Goal: Transaction & Acquisition: Book appointment/travel/reservation

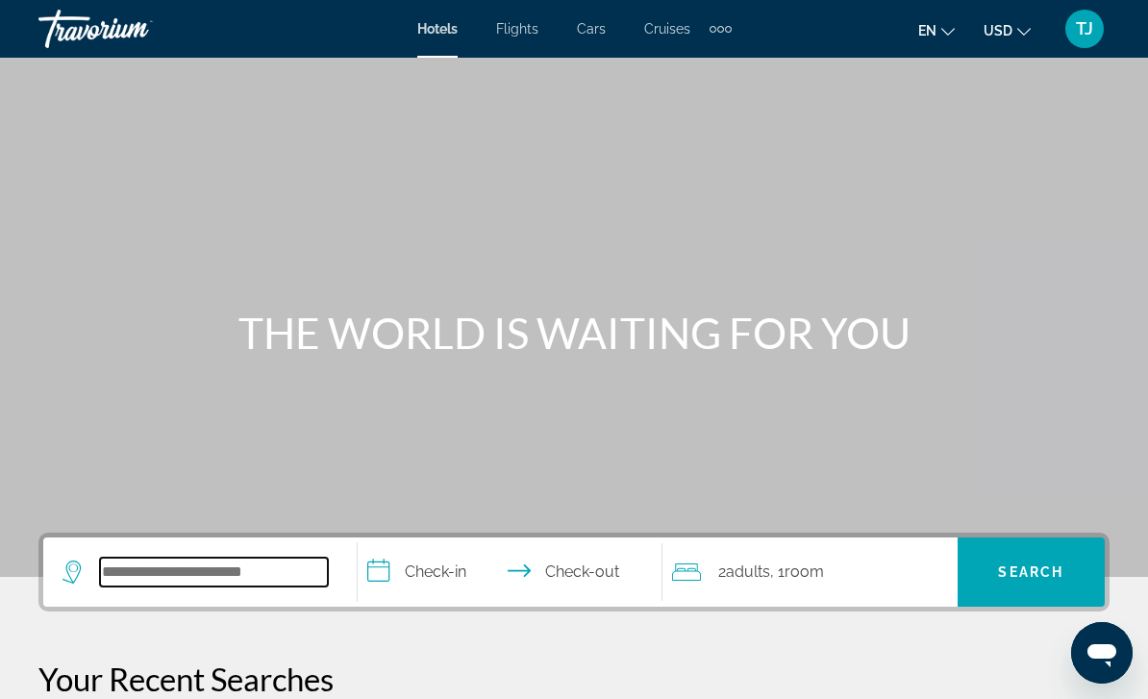
click at [259, 571] on input "Search widget" at bounding box center [214, 572] width 228 height 29
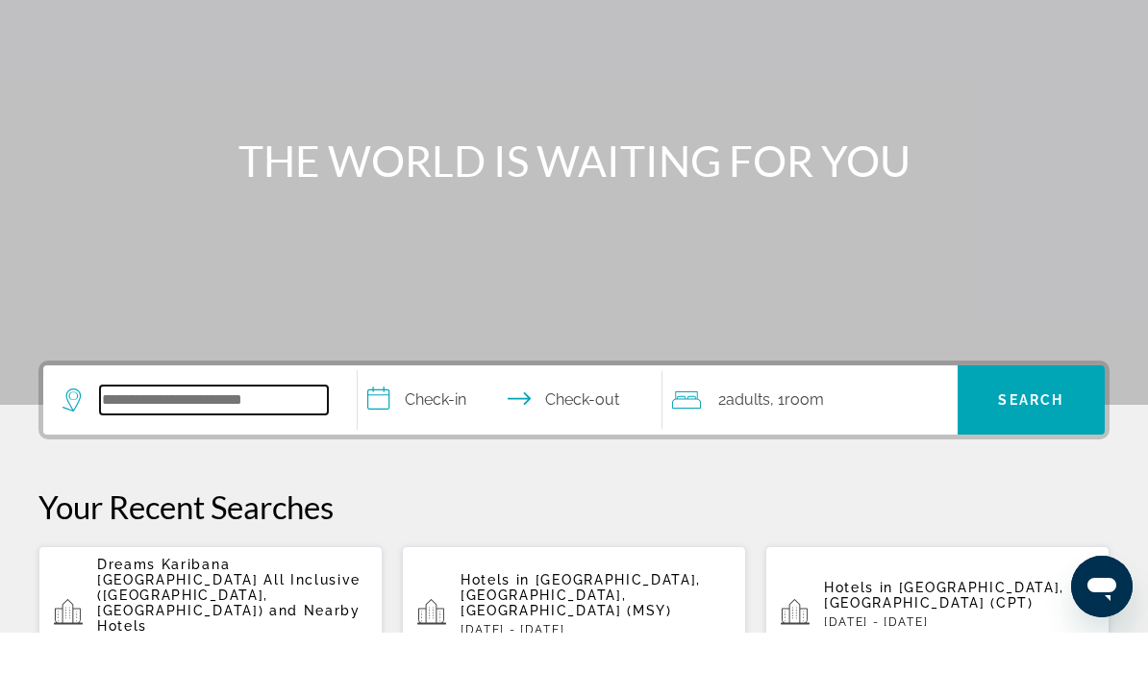
scroll to position [404, 0]
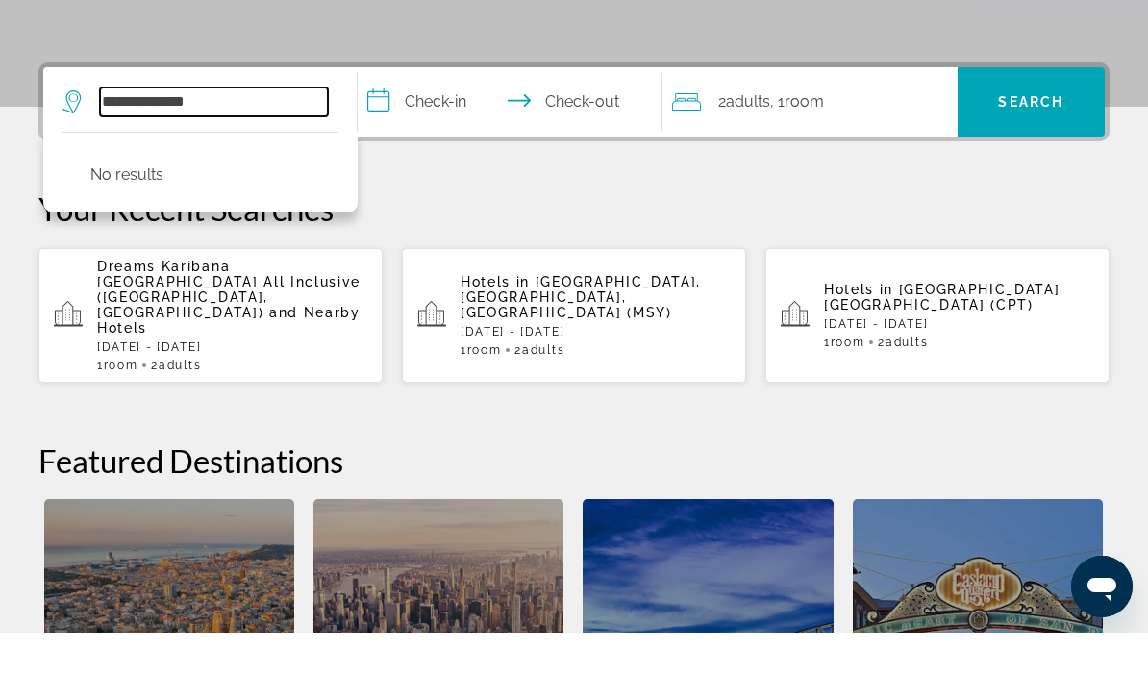
type input "**********"
click at [521, 256] on p "Your Recent Searches" at bounding box center [573, 275] width 1071 height 38
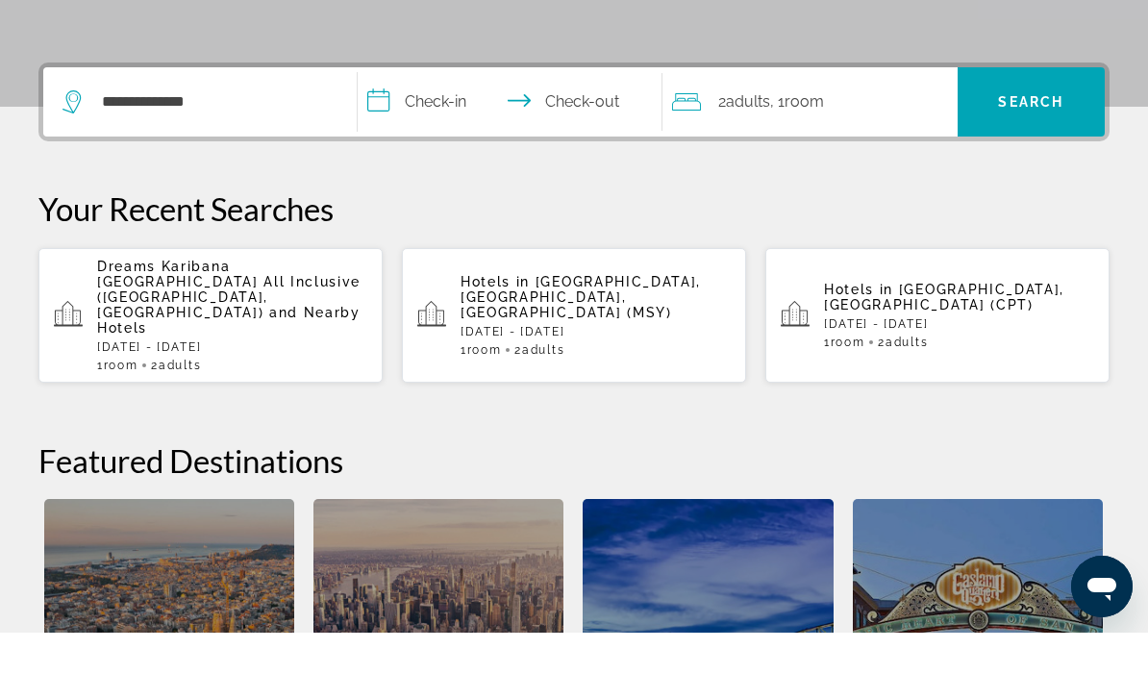
scroll to position [470, 0]
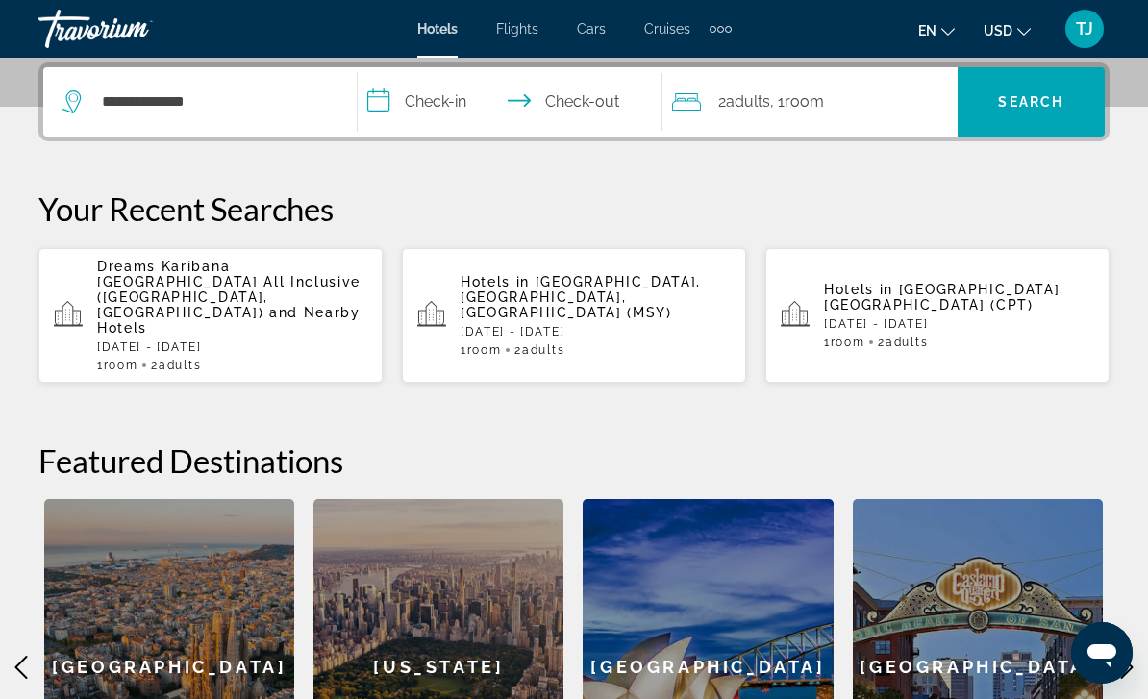
click at [453, 112] on input "**********" at bounding box center [514, 104] width 313 height 75
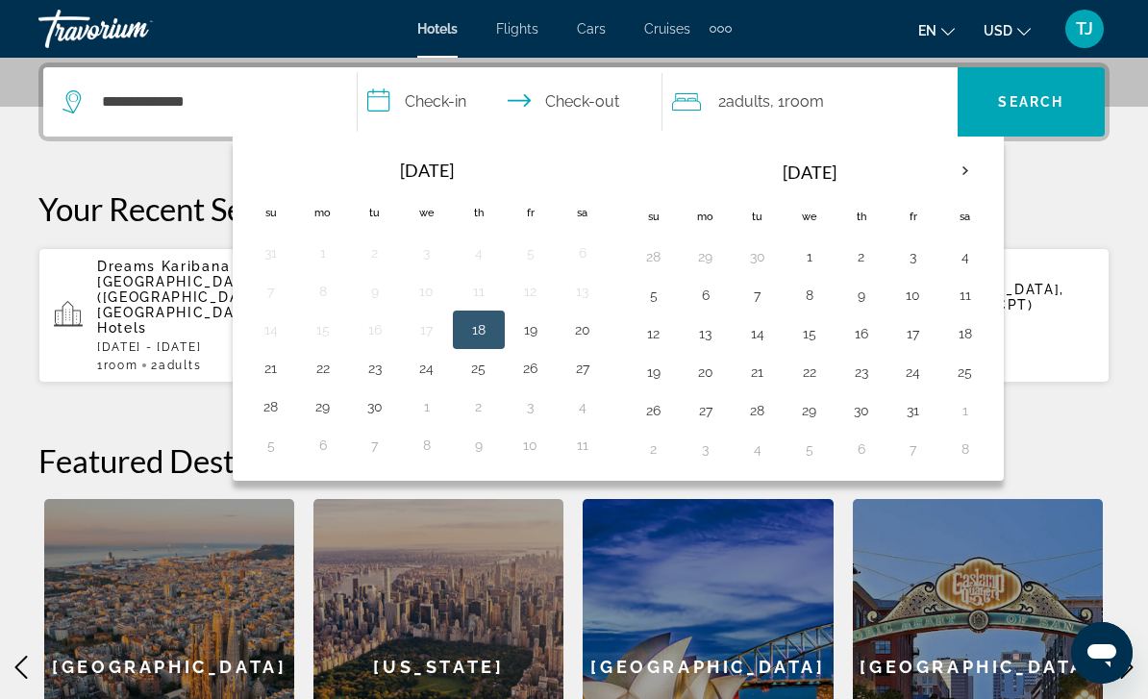
click at [966, 185] on th "Next month" at bounding box center [966, 171] width 52 height 42
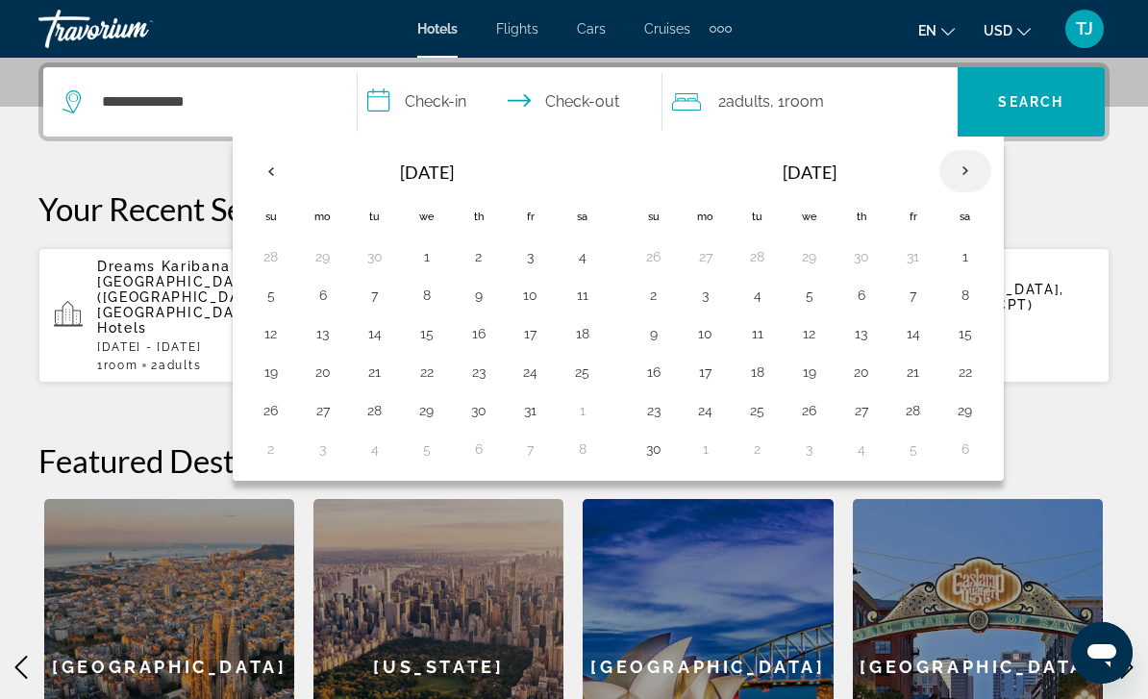
click at [979, 180] on th "Next month" at bounding box center [966, 171] width 52 height 42
click at [981, 178] on th "Next month" at bounding box center [966, 171] width 52 height 42
click at [979, 181] on th "Next month" at bounding box center [966, 171] width 52 height 42
click at [979, 177] on th "Next month" at bounding box center [966, 171] width 52 height 42
click at [974, 178] on th "Next month" at bounding box center [966, 171] width 52 height 42
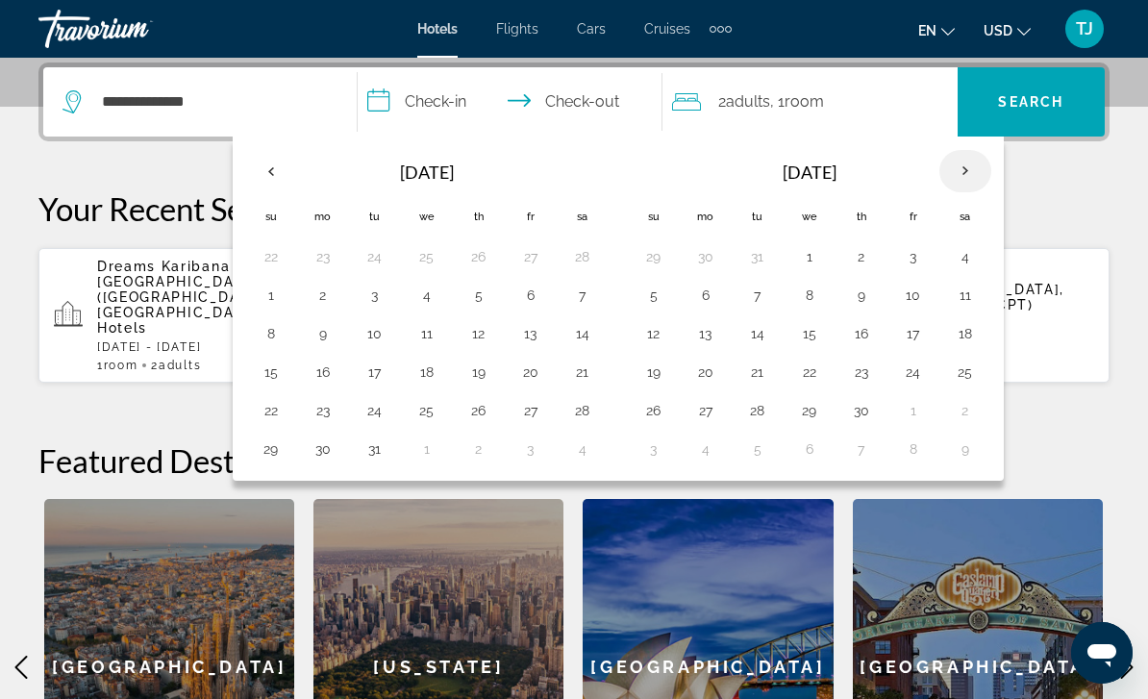
click at [971, 183] on th "Next month" at bounding box center [966, 171] width 52 height 42
click at [961, 183] on th "Next month" at bounding box center [966, 171] width 52 height 42
click at [966, 181] on th "Next month" at bounding box center [966, 171] width 52 height 42
click at [963, 180] on th "Next month" at bounding box center [966, 171] width 52 height 42
click at [862, 339] on button "13" at bounding box center [861, 333] width 31 height 27
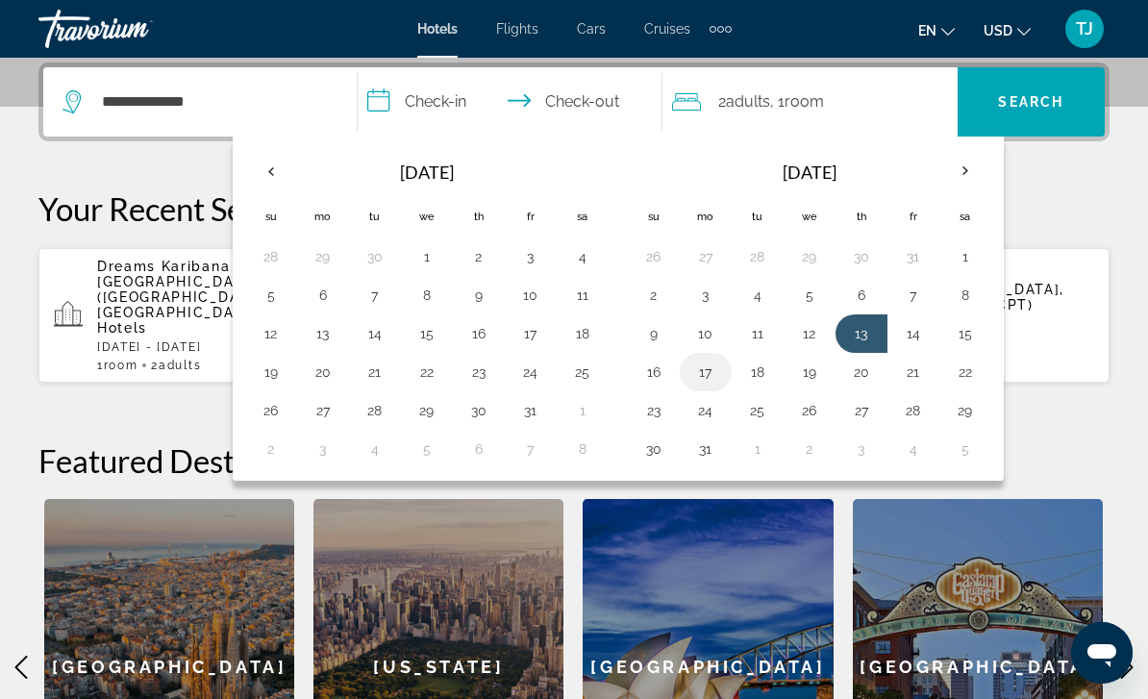
click at [705, 382] on button "17" at bounding box center [706, 372] width 31 height 27
type input "**********"
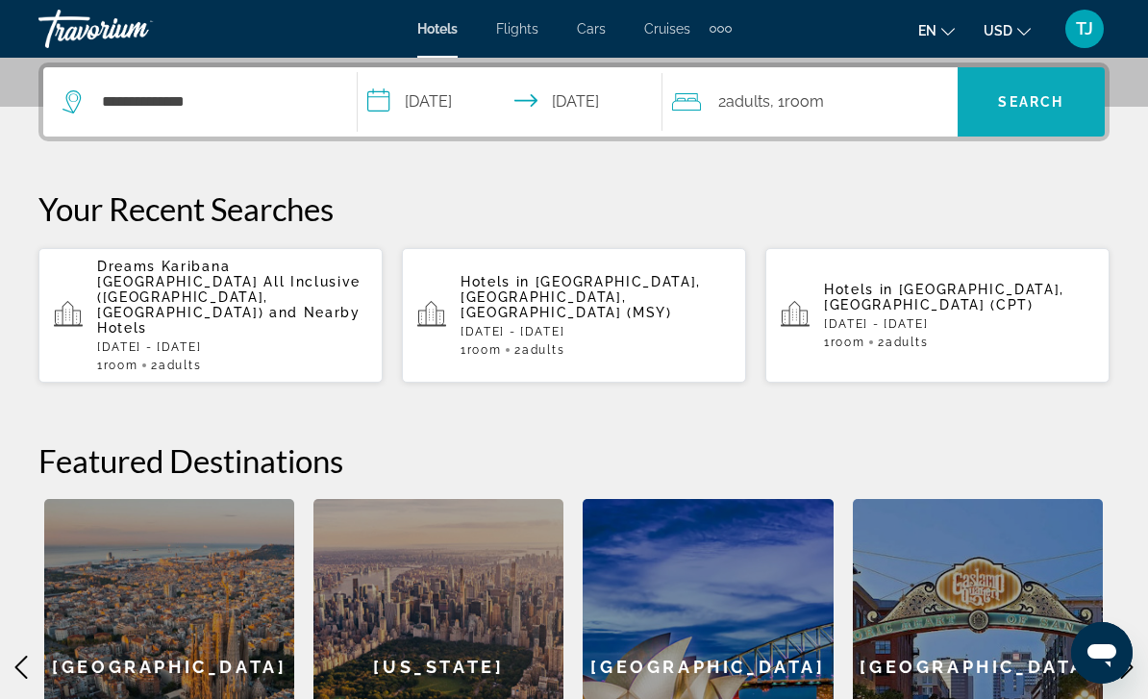
click at [1035, 113] on span "Search widget" at bounding box center [1031, 102] width 147 height 46
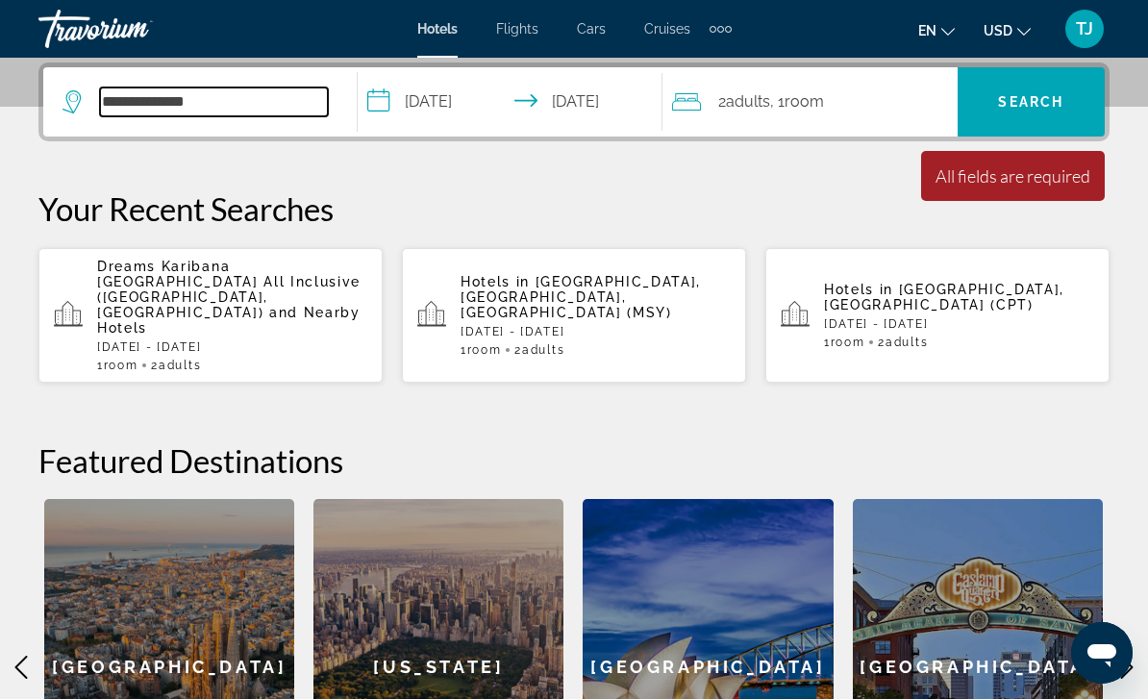
click at [249, 116] on input "**********" at bounding box center [214, 102] width 228 height 29
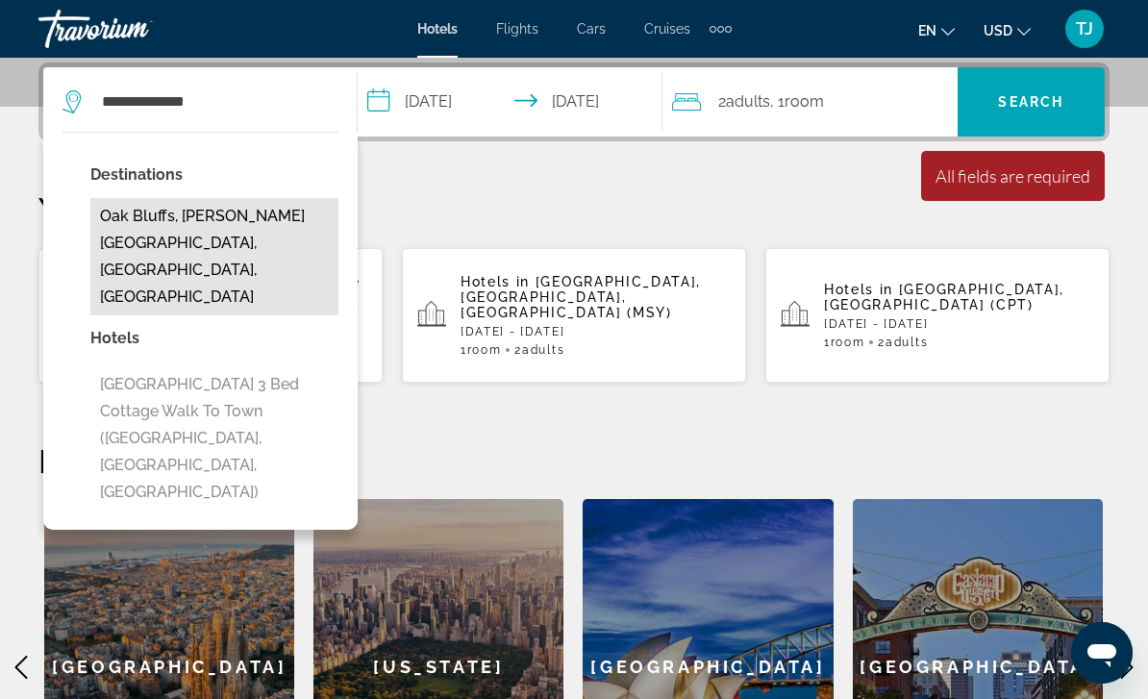
click at [239, 236] on button "Oak Bluffs, [PERSON_NAME][GEOGRAPHIC_DATA], [GEOGRAPHIC_DATA], [GEOGRAPHIC_DATA]" at bounding box center [214, 256] width 248 height 117
type input "**********"
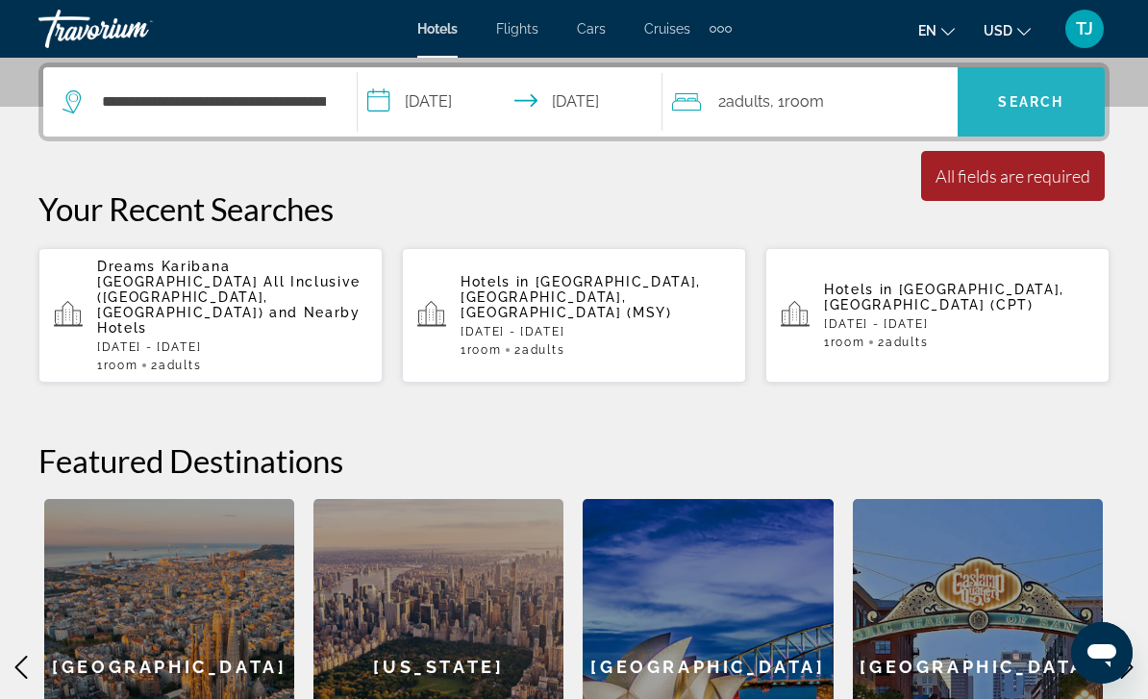
click at [1043, 101] on span "Search" at bounding box center [1030, 101] width 65 height 15
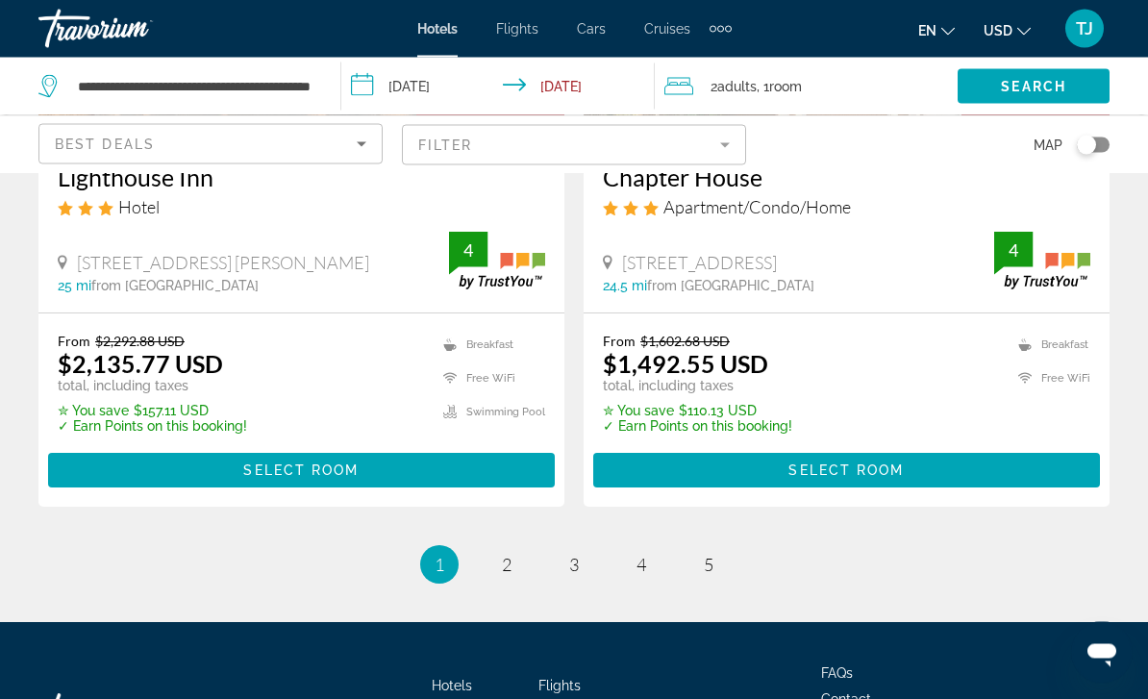
scroll to position [4046, 0]
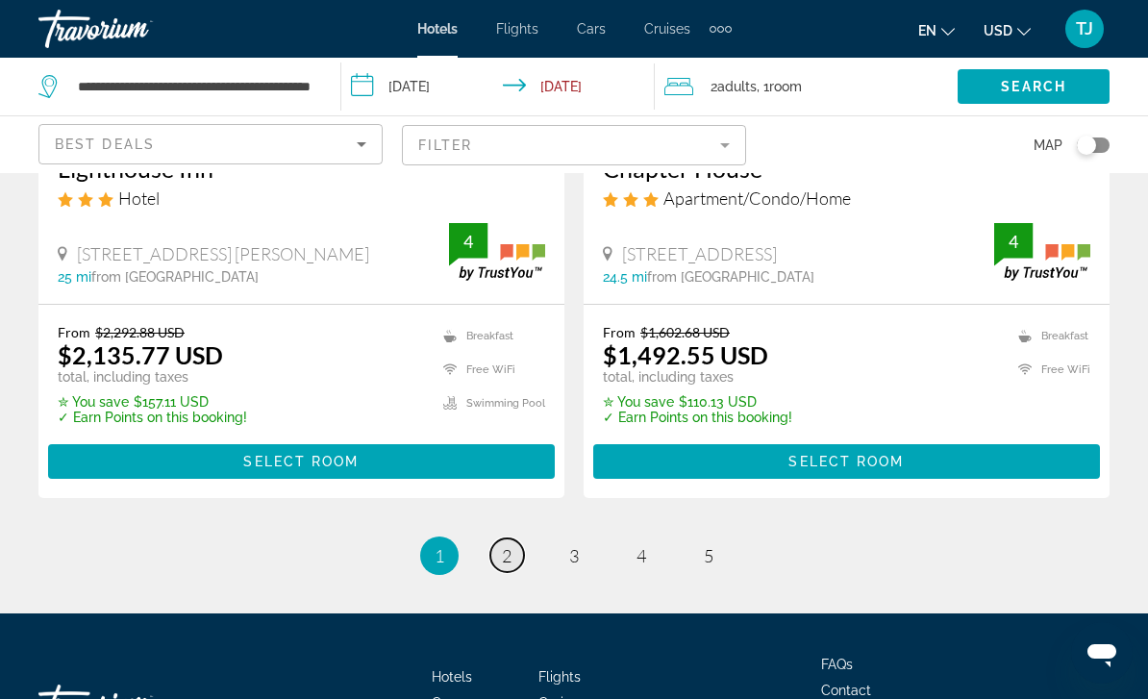
click at [514, 539] on link "page 2" at bounding box center [507, 556] width 34 height 34
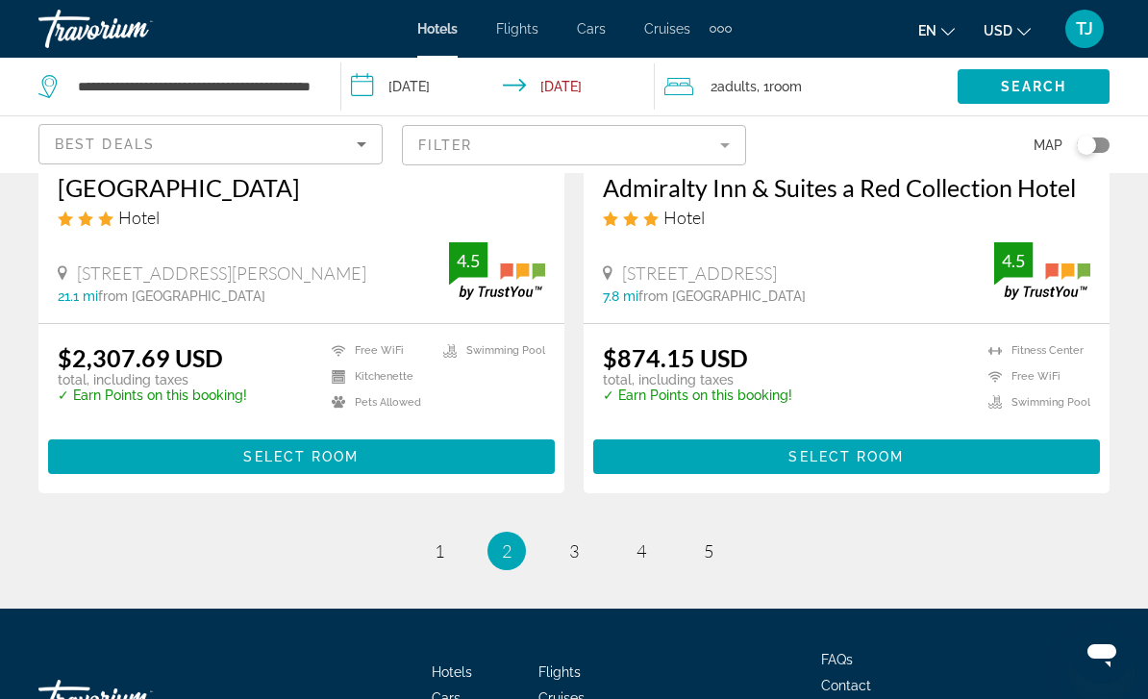
scroll to position [4079, 0]
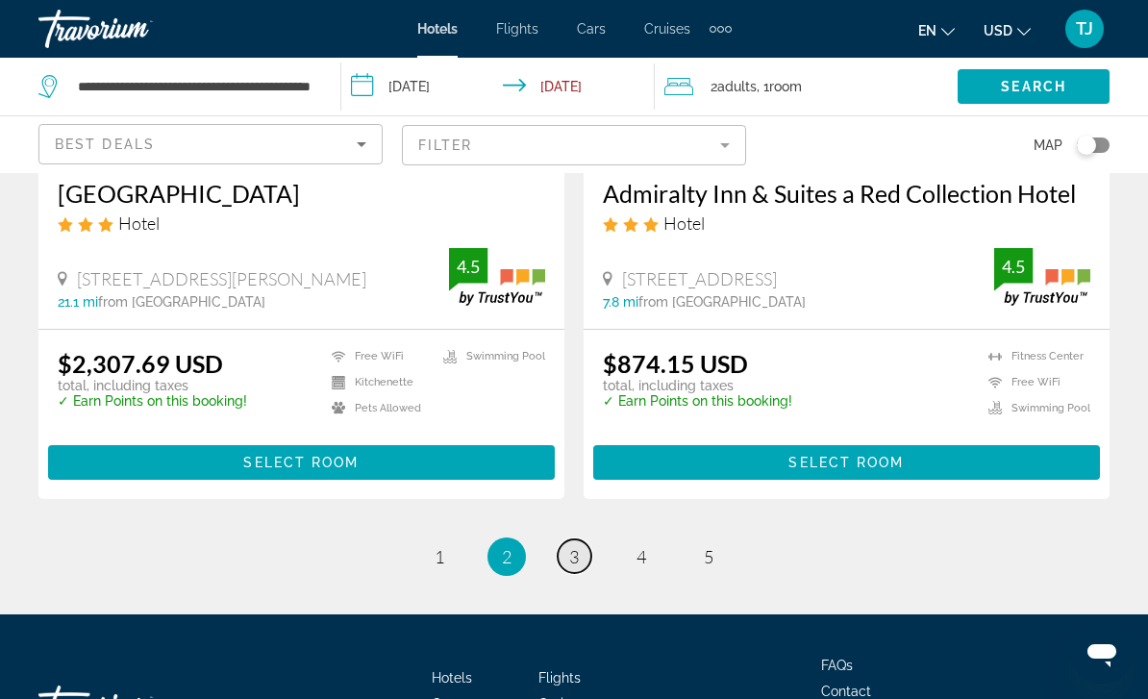
click at [579, 546] on span "3" at bounding box center [574, 556] width 10 height 21
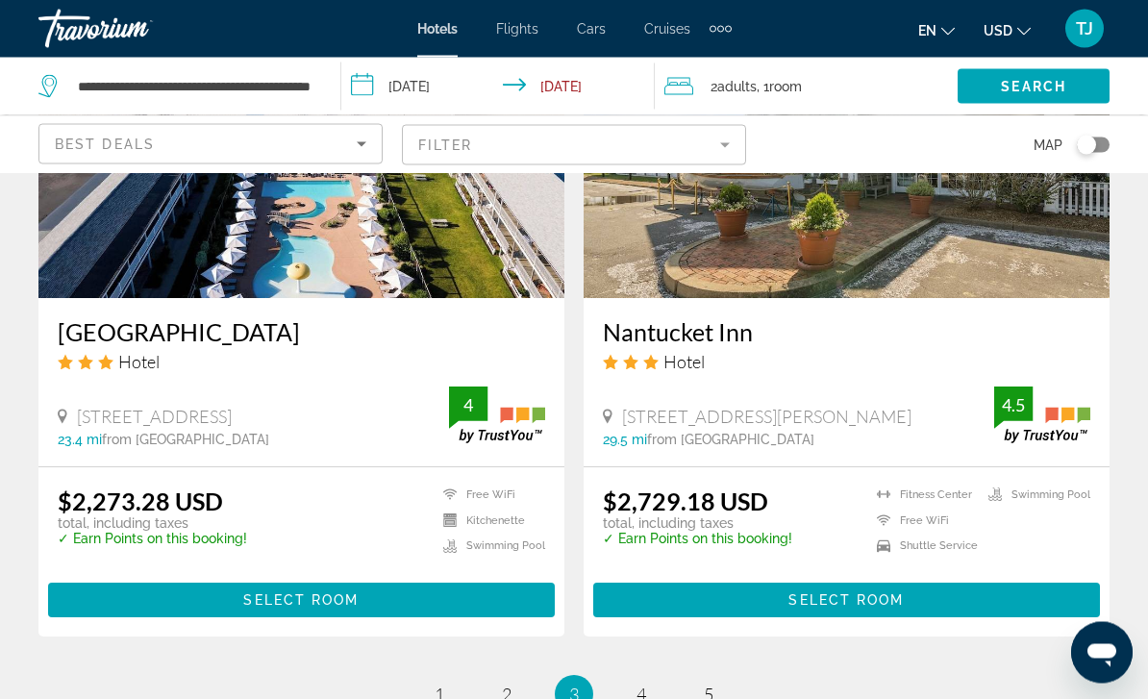
scroll to position [3830, 0]
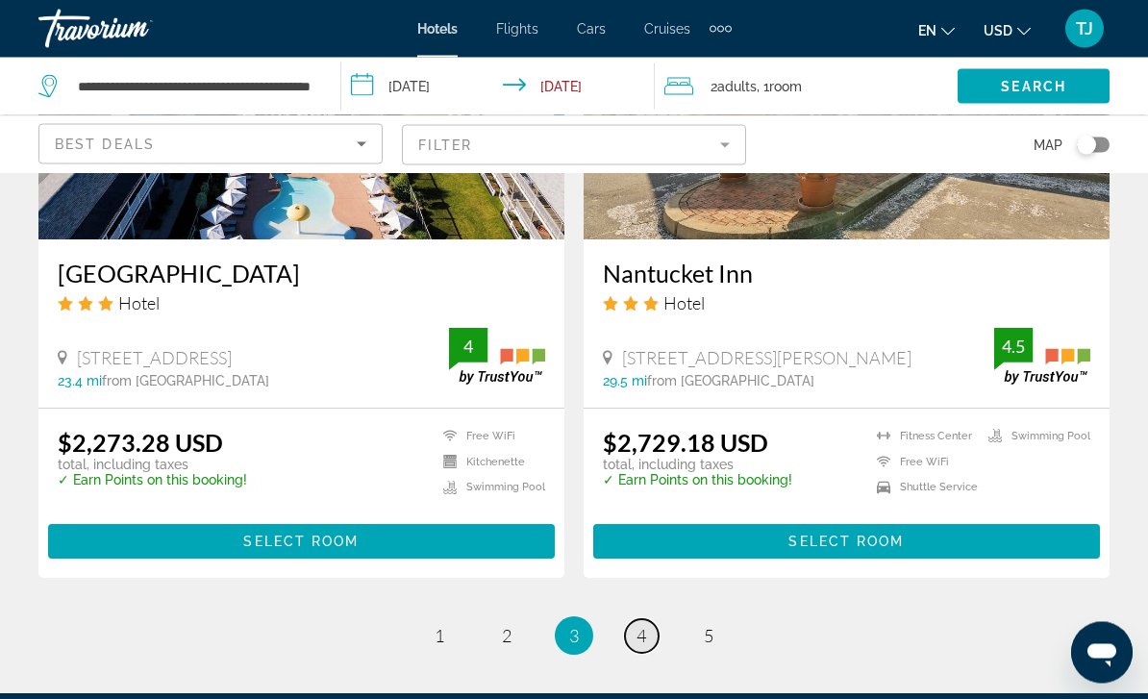
click at [644, 626] on span "4" at bounding box center [642, 636] width 10 height 21
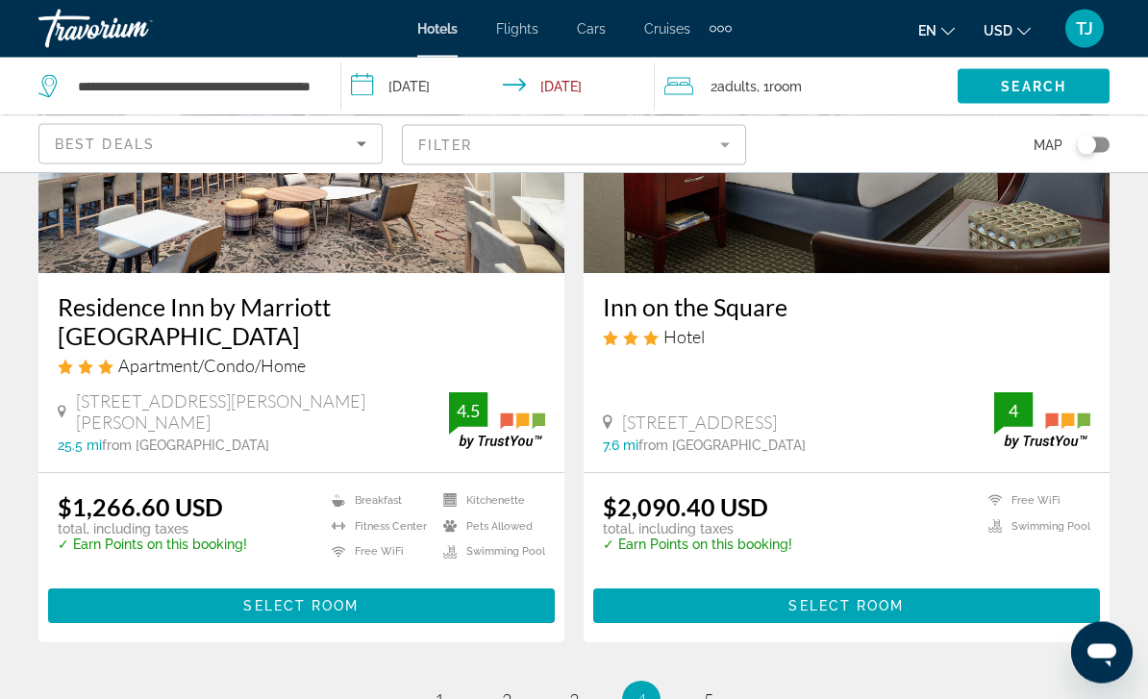
scroll to position [3787, 0]
click at [716, 684] on link "page 5" at bounding box center [709, 701] width 34 height 34
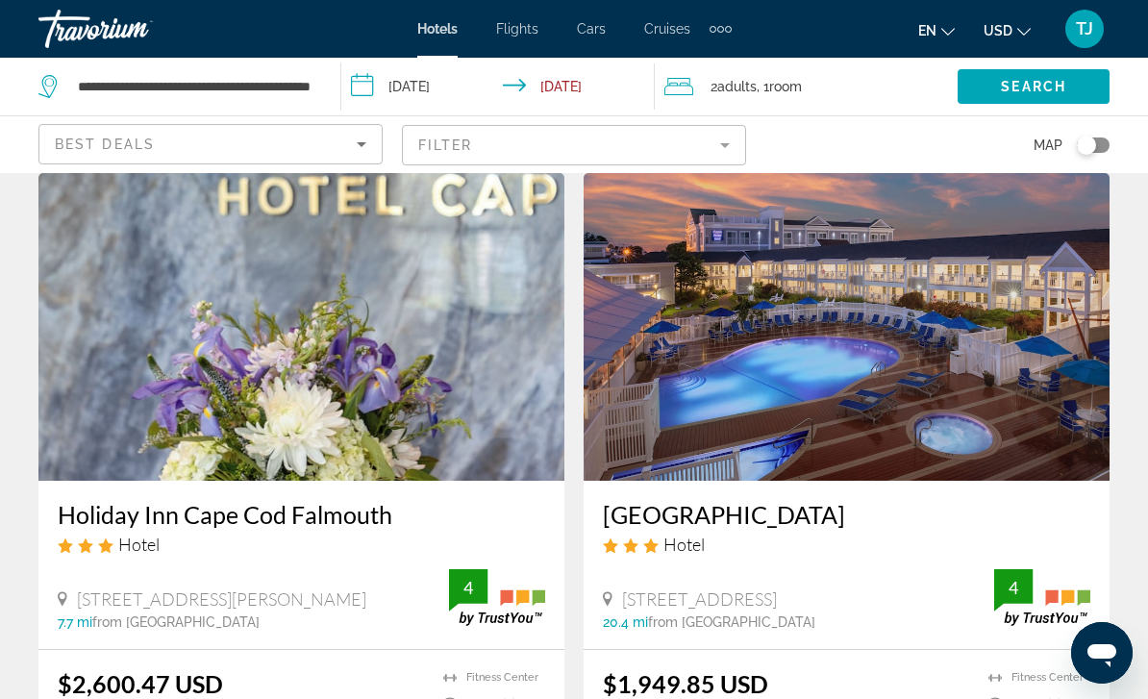
scroll to position [57, 0]
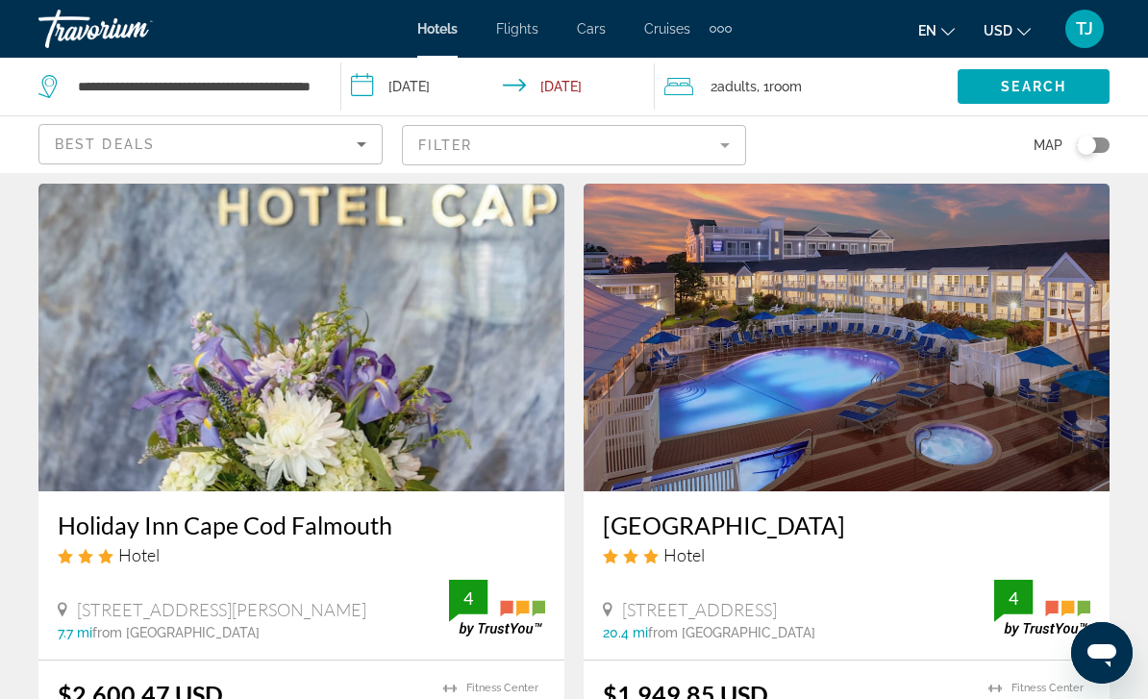
click at [123, 415] on img "Main content" at bounding box center [301, 338] width 526 height 308
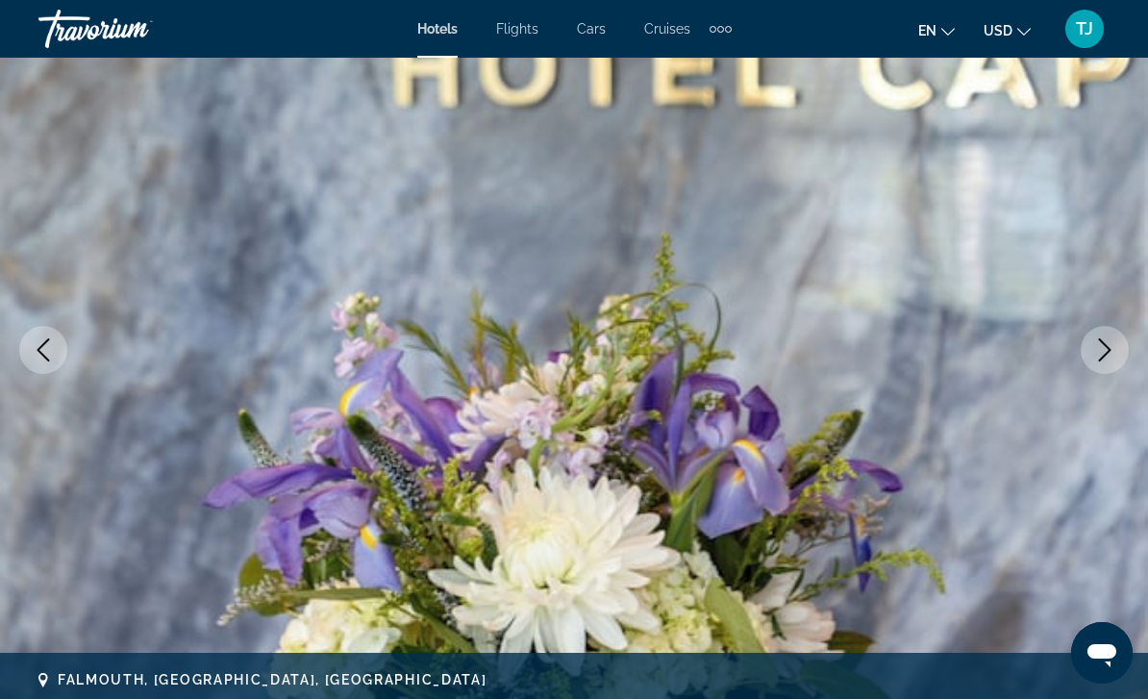
scroll to position [179, 0]
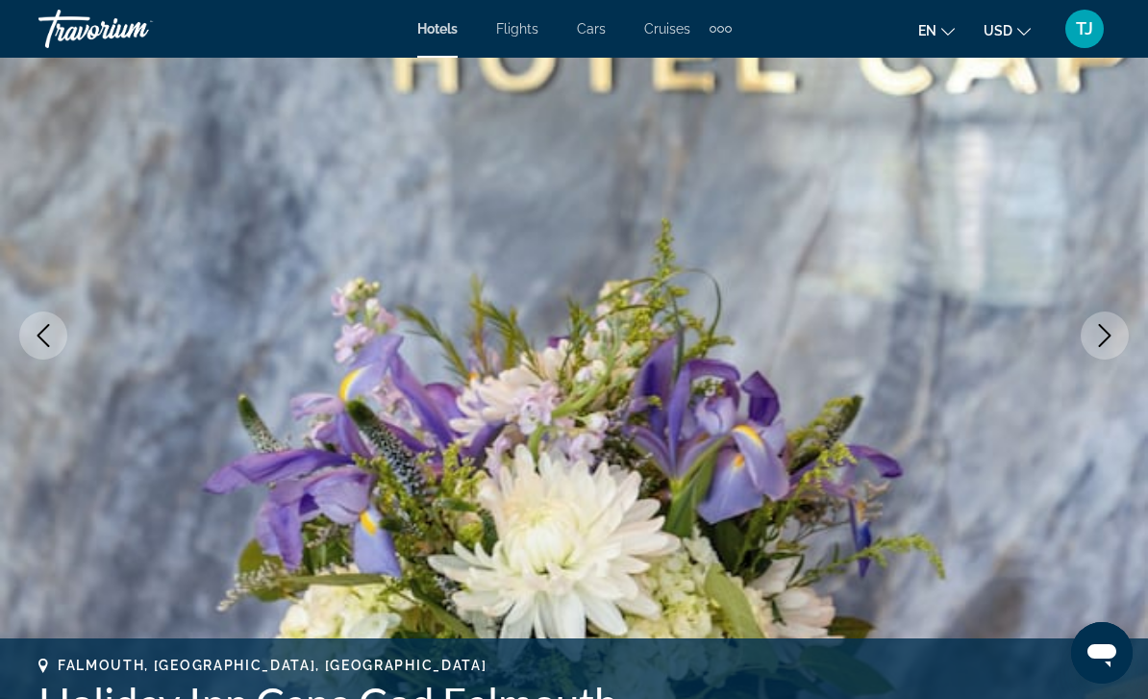
click at [1105, 341] on icon "Next image" at bounding box center [1105, 335] width 13 height 23
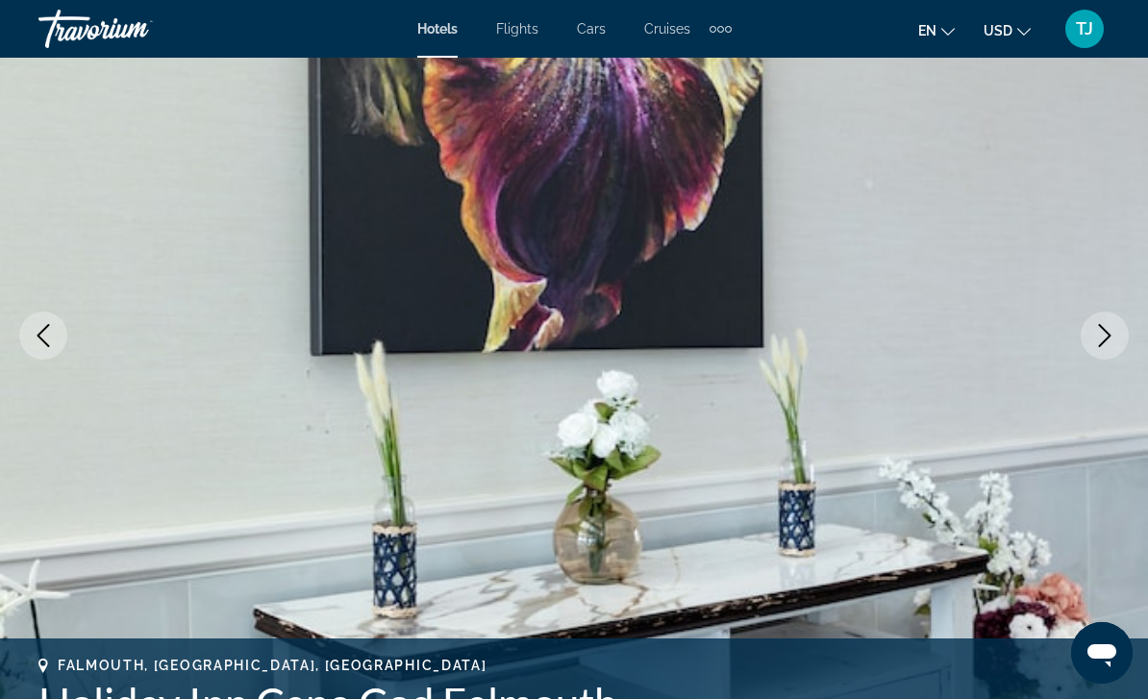
click at [1100, 342] on icon "Next image" at bounding box center [1104, 335] width 23 height 23
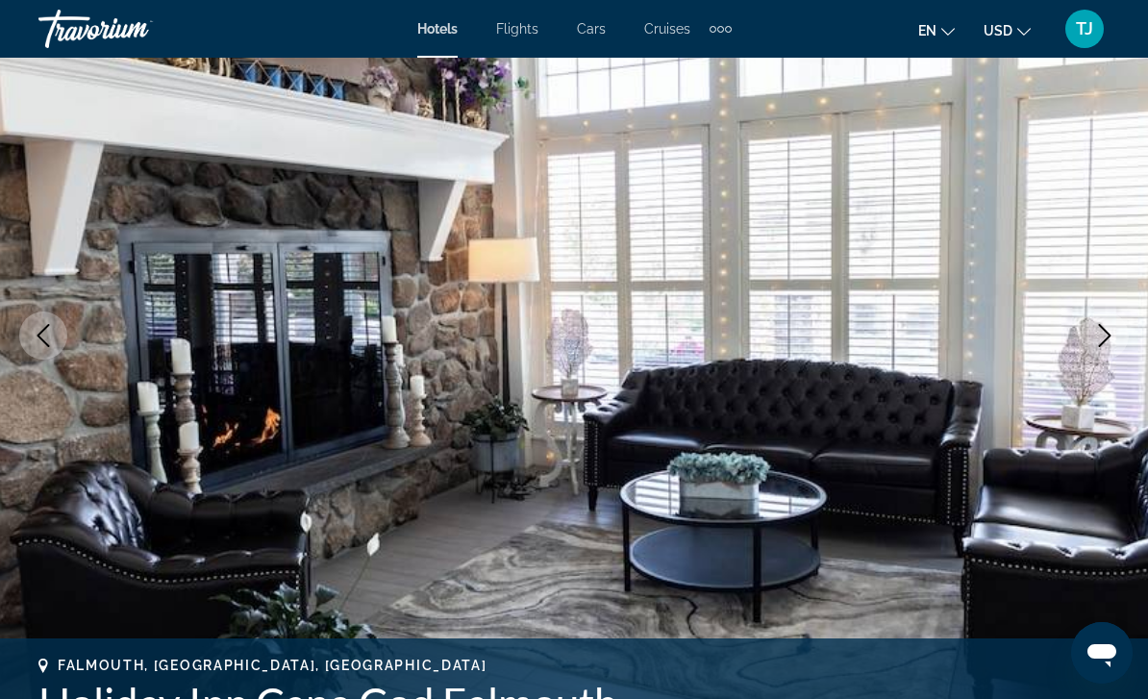
click at [1098, 338] on icon "Next image" at bounding box center [1104, 335] width 23 height 23
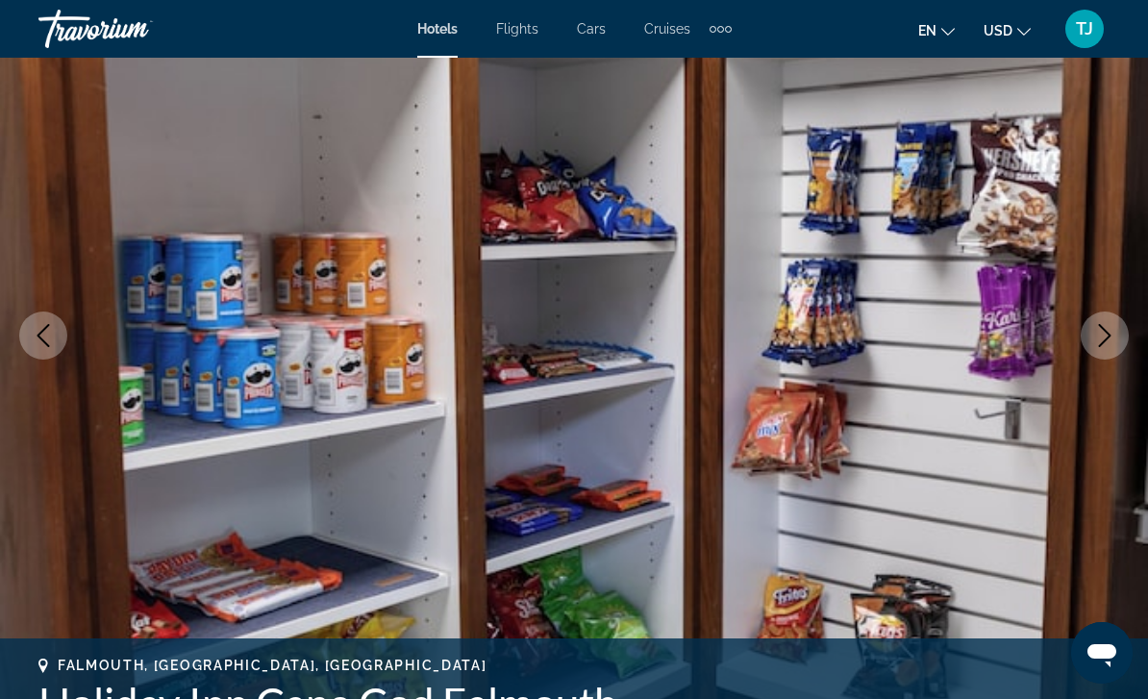
click at [1101, 330] on icon "Next image" at bounding box center [1104, 335] width 23 height 23
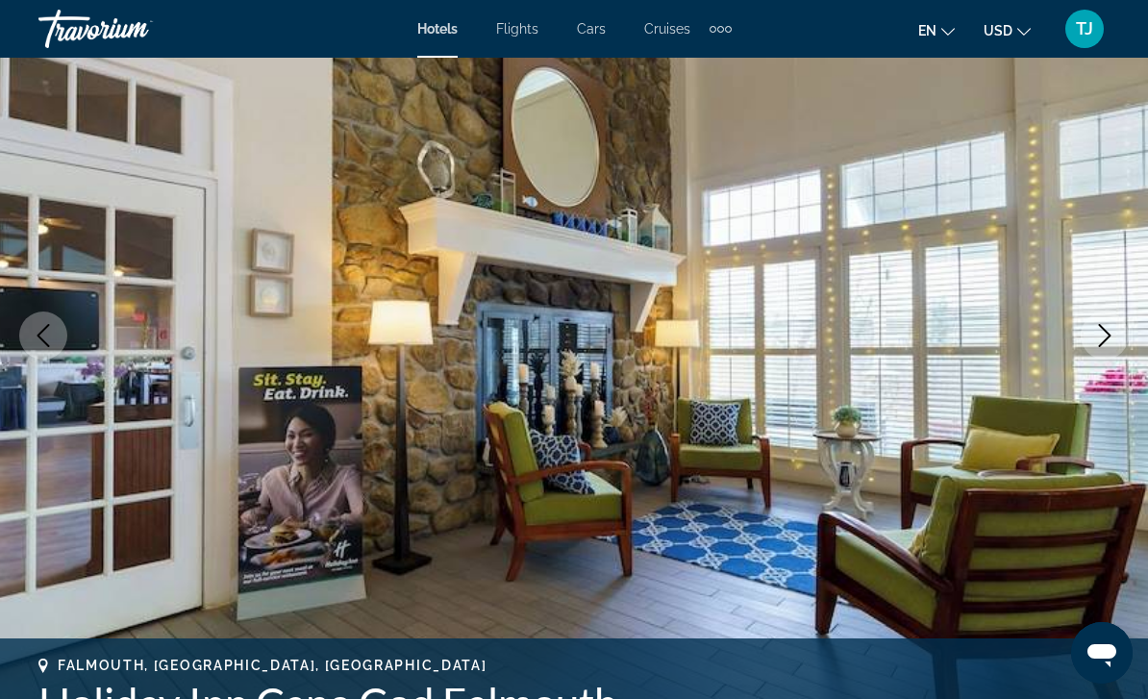
click at [1097, 329] on icon "Next image" at bounding box center [1104, 335] width 23 height 23
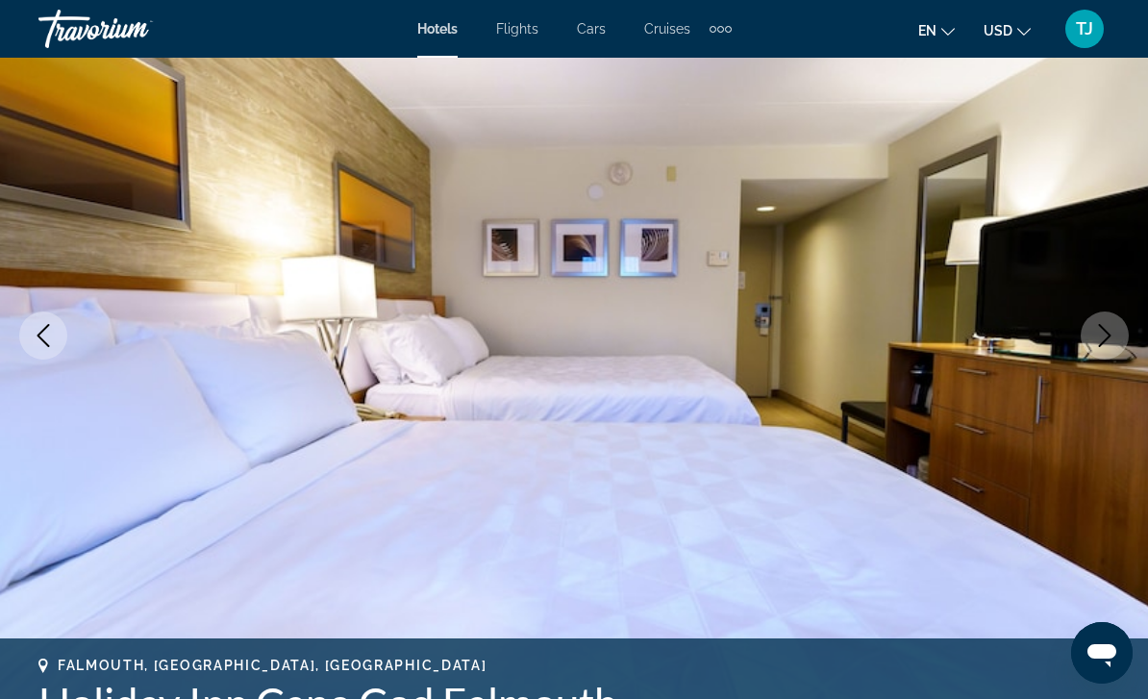
click at [1097, 327] on icon "Next image" at bounding box center [1104, 335] width 23 height 23
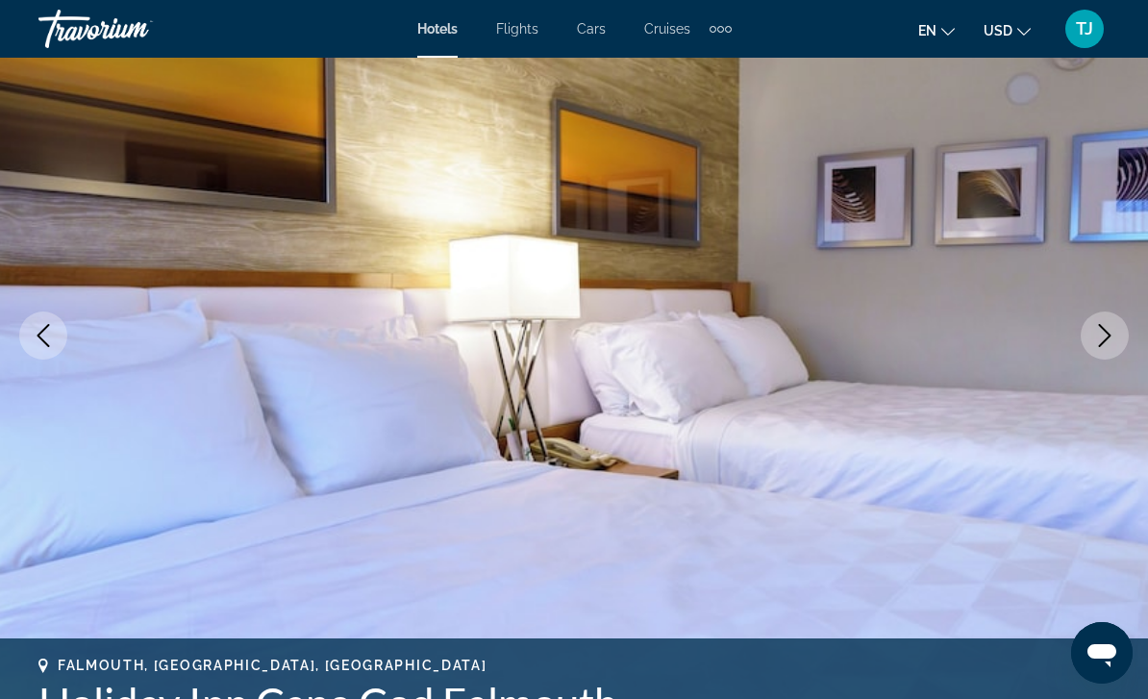
click at [1100, 325] on icon "Next image" at bounding box center [1105, 335] width 13 height 23
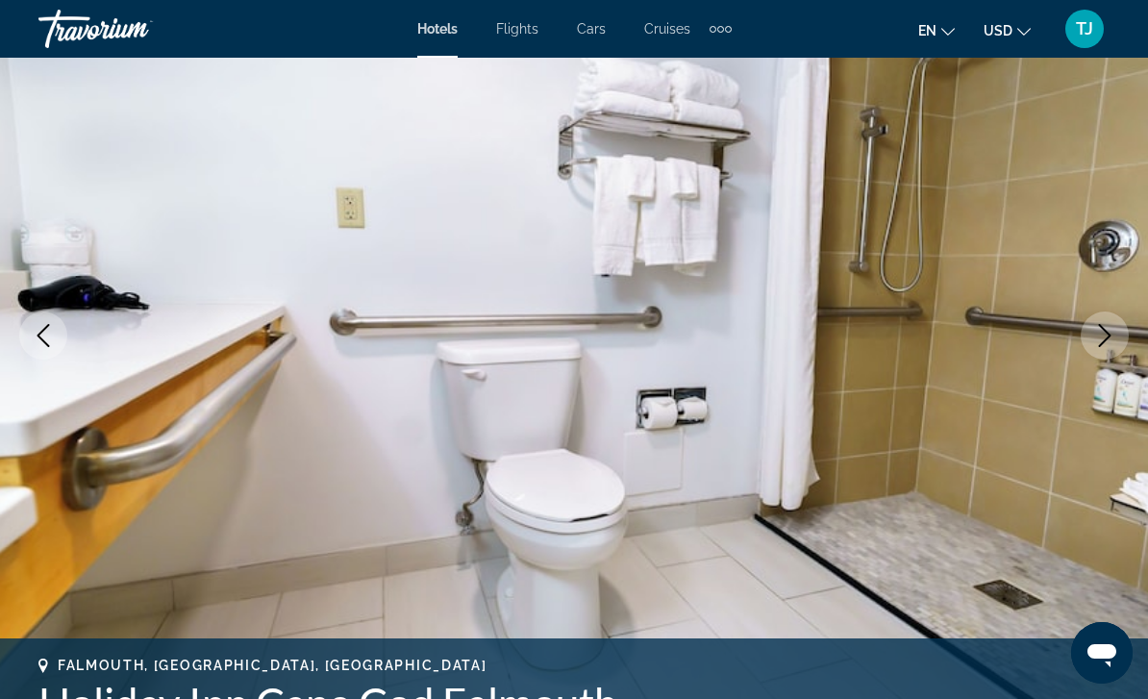
click at [1094, 332] on icon "Next image" at bounding box center [1104, 335] width 23 height 23
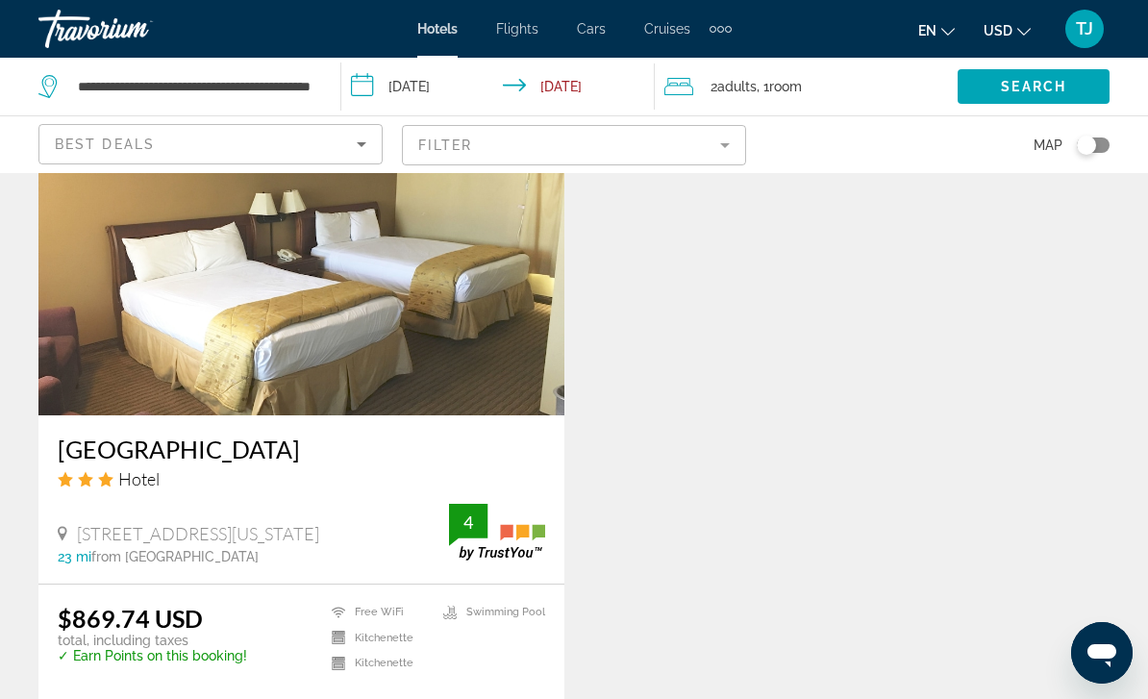
scroll to position [2218, 0]
